Goal: Task Accomplishment & Management: Complete application form

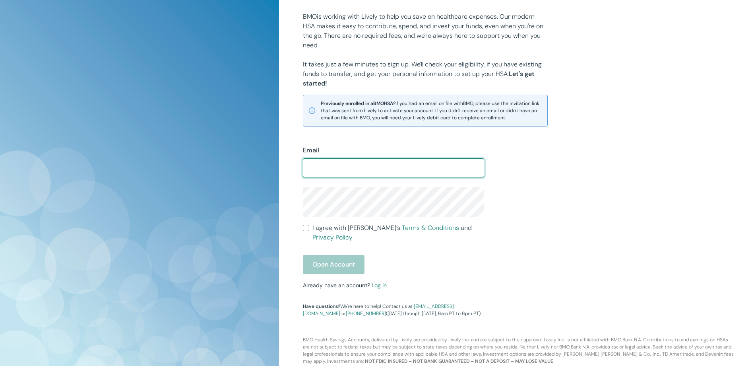
scroll to position [89, 0]
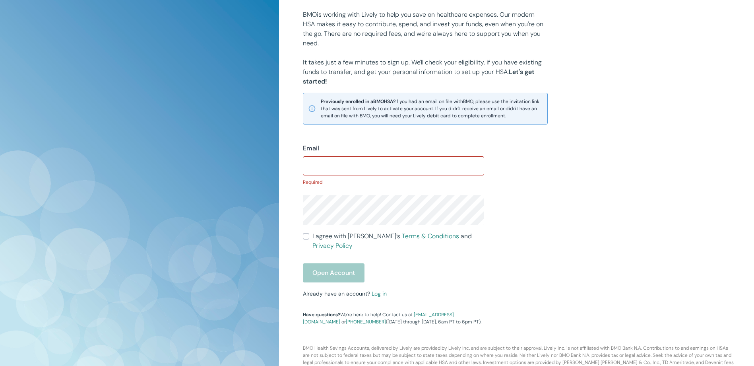
click at [610, 204] on div "Email ​ Required I agree with Lively’s Terms & Conditions and Privacy Policy Op…" at bounding box center [484, 224] width 382 height 201
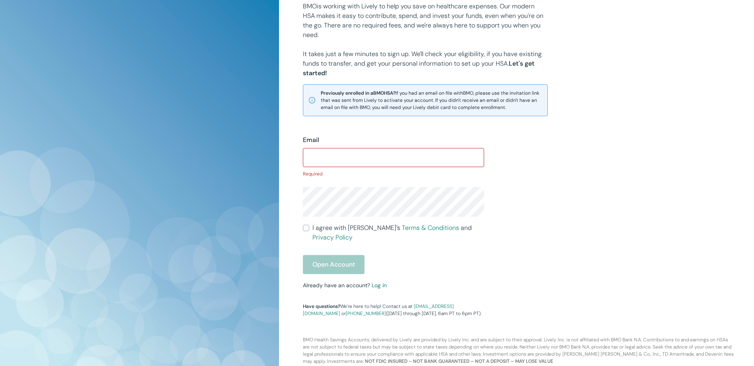
scroll to position [100, 0]
click at [639, 222] on div "Email ​ Required I agree with Lively’s Terms & Conditions and Privacy Policy Op…" at bounding box center [484, 214] width 382 height 201
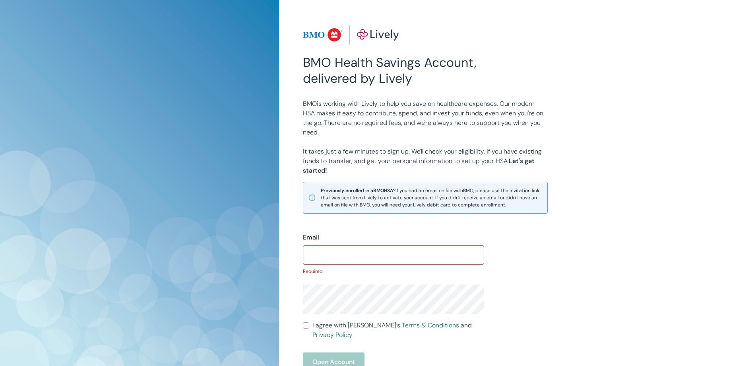
scroll to position [0, 0]
click at [616, 197] on div "BMO is working with Lively to help you save on healthcare expenses. Our modern …" at bounding box center [484, 150] width 382 height 127
click at [341, 265] on div "Email ​ Required" at bounding box center [393, 254] width 181 height 42
click at [336, 255] on input "Email" at bounding box center [393, 255] width 181 height 16
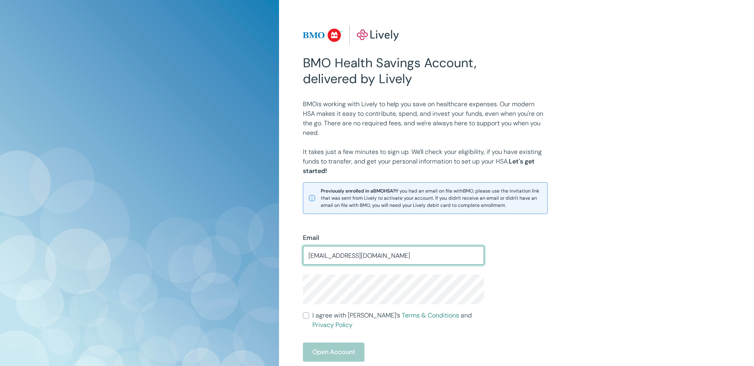
scroll to position [80, 0]
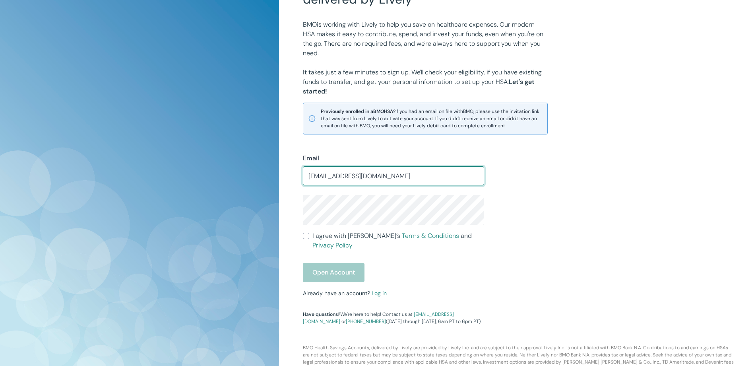
type input "[EMAIL_ADDRESS][DOMAIN_NAME]"
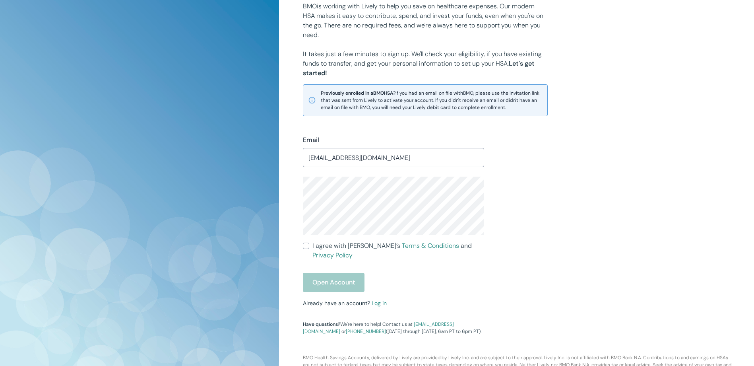
scroll to position [115, 0]
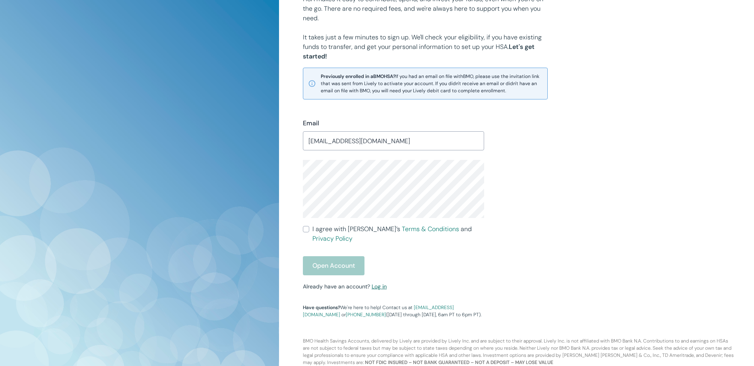
click at [379, 283] on link "Log in" at bounding box center [379, 286] width 15 height 7
